Goal: Navigation & Orientation: Find specific page/section

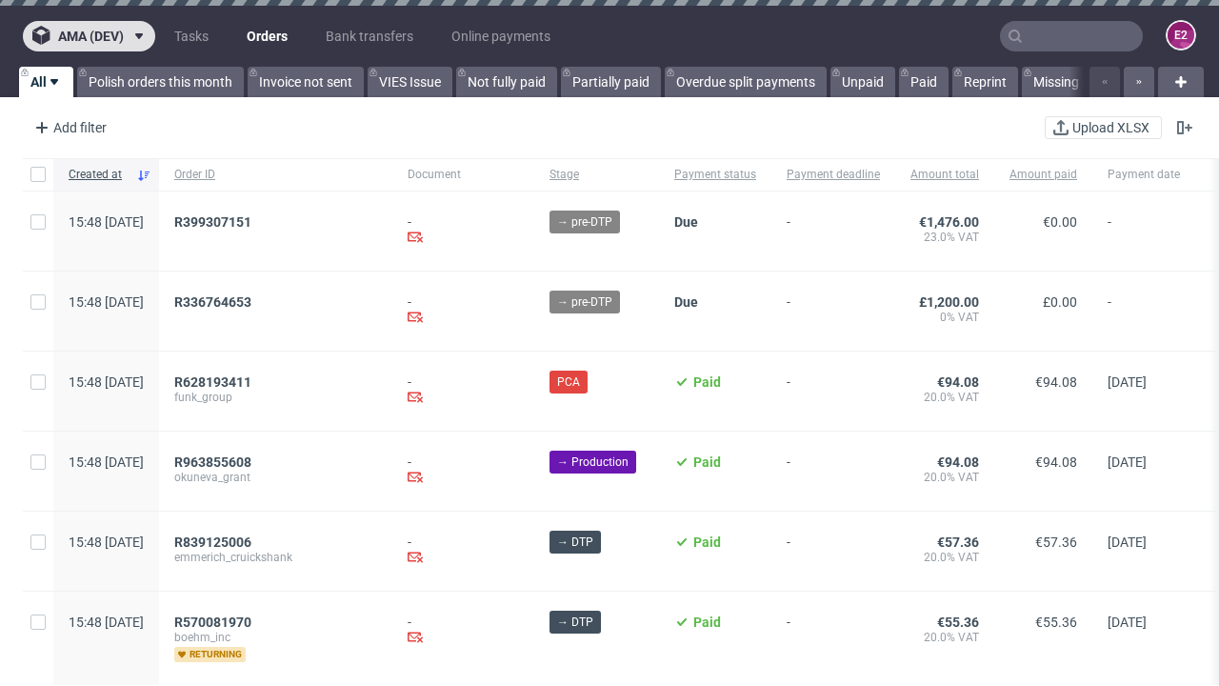
click at [89, 36] on span "ama (dev)" at bounding box center [91, 36] width 66 height 13
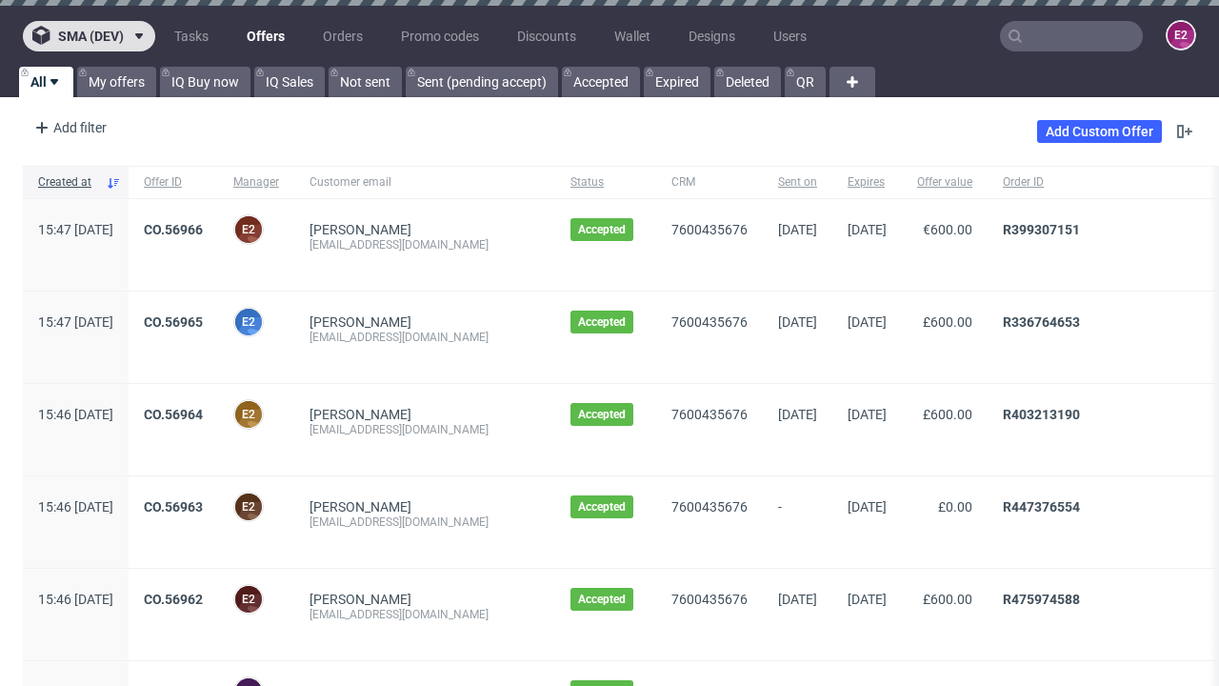
click at [89, 36] on span "sma (dev)" at bounding box center [91, 36] width 66 height 13
